Goal: Information Seeking & Learning: Learn about a topic

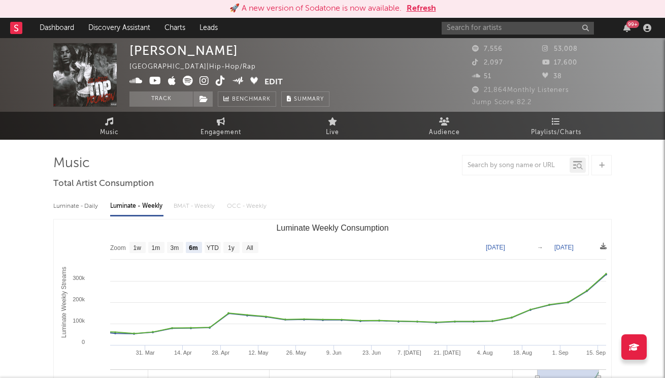
select select "6m"
click at [495, 31] on input "text" at bounding box center [518, 28] width 152 height 13
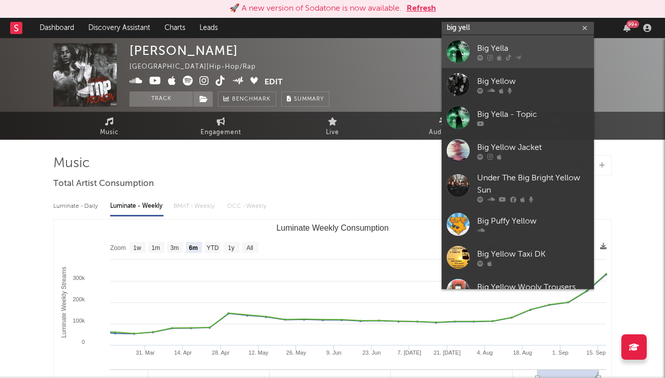
type input "big yell"
click at [526, 67] on link "Big Yella" at bounding box center [518, 51] width 152 height 33
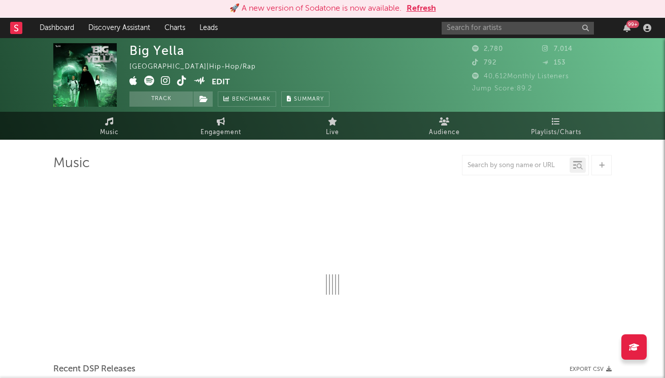
select select "1w"
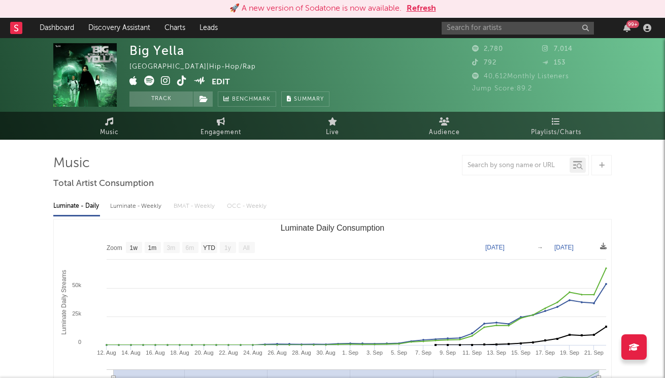
click at [433, 11] on button "Refresh" at bounding box center [421, 9] width 29 height 12
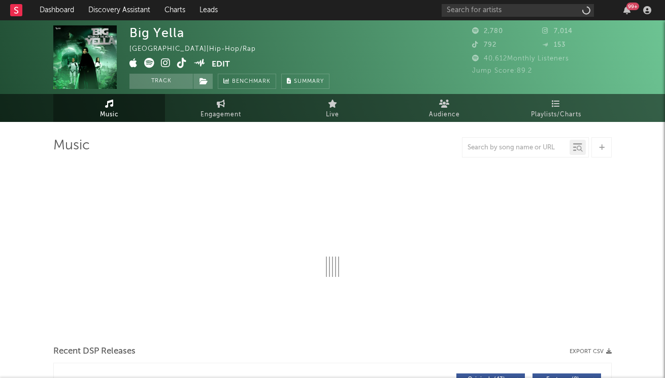
select select "1w"
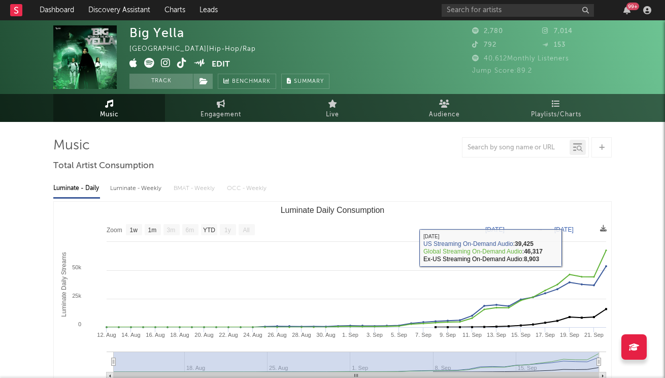
click at [150, 187] on div "Luminate - Weekly" at bounding box center [136, 188] width 53 height 17
select select "1w"
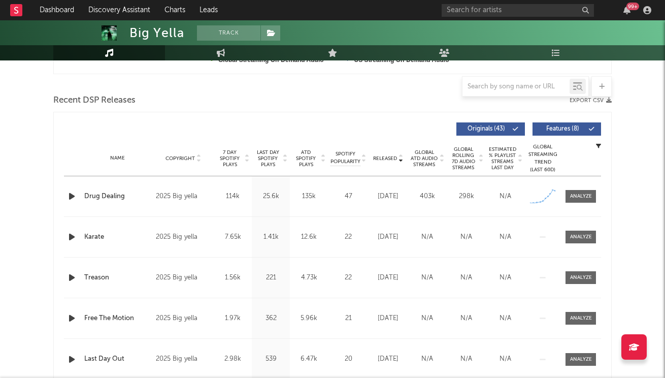
scroll to position [321, 0]
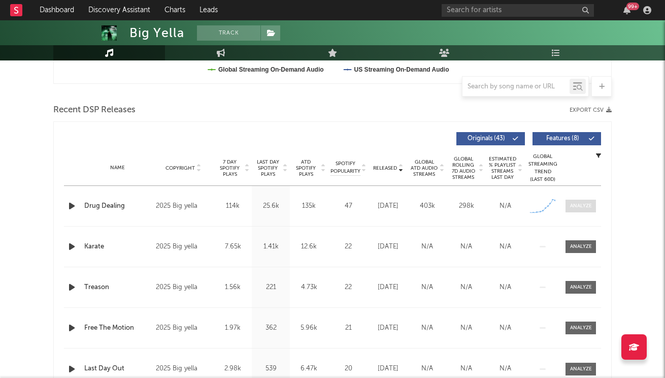
click at [571, 205] on div at bounding box center [581, 206] width 22 height 8
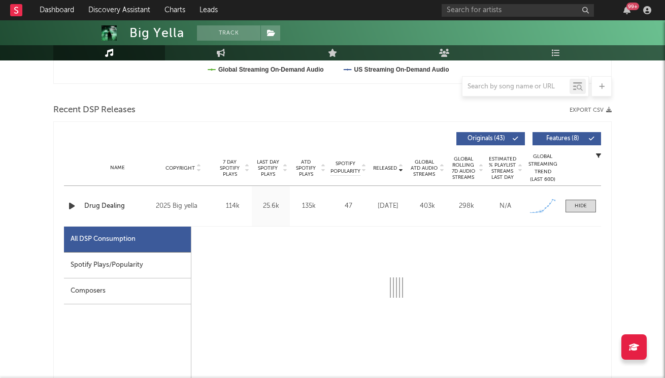
select select "1w"
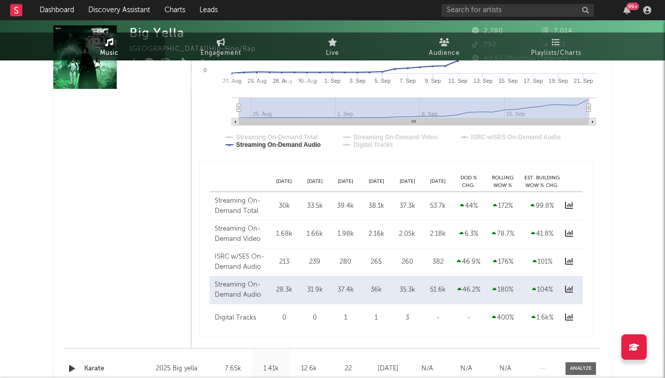
scroll to position [0, 0]
